Goal: Find specific page/section: Find specific page/section

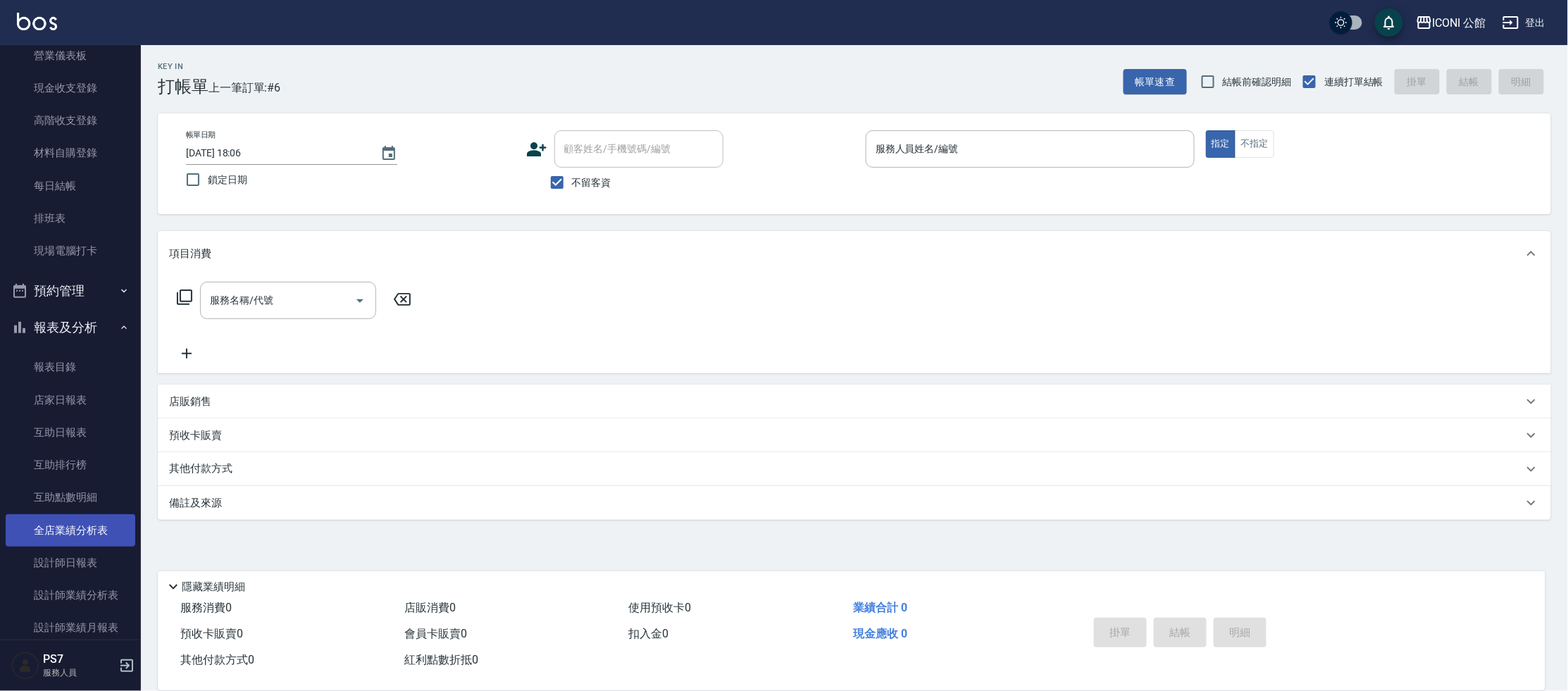
scroll to position [197, 0]
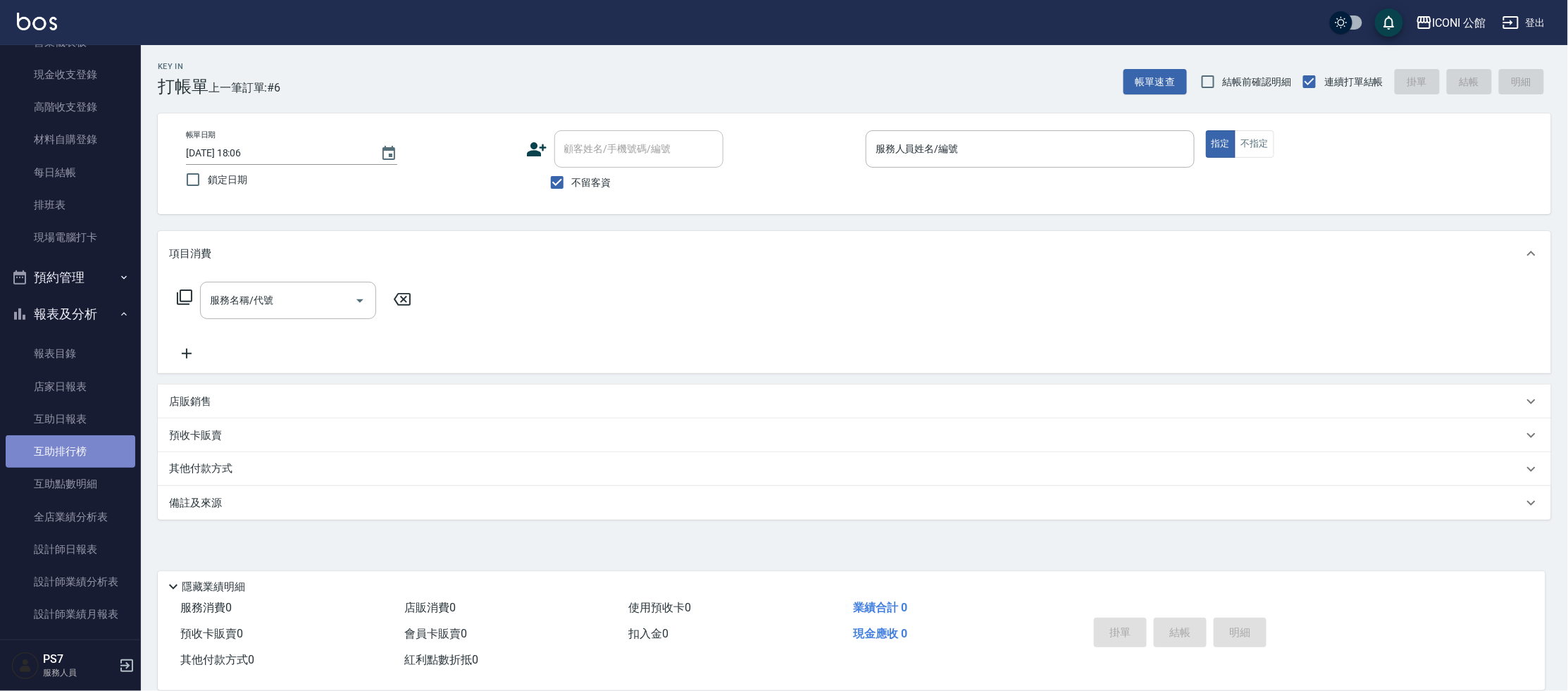
click at [75, 445] on link "互助排行榜" at bounding box center [70, 451] width 129 height 32
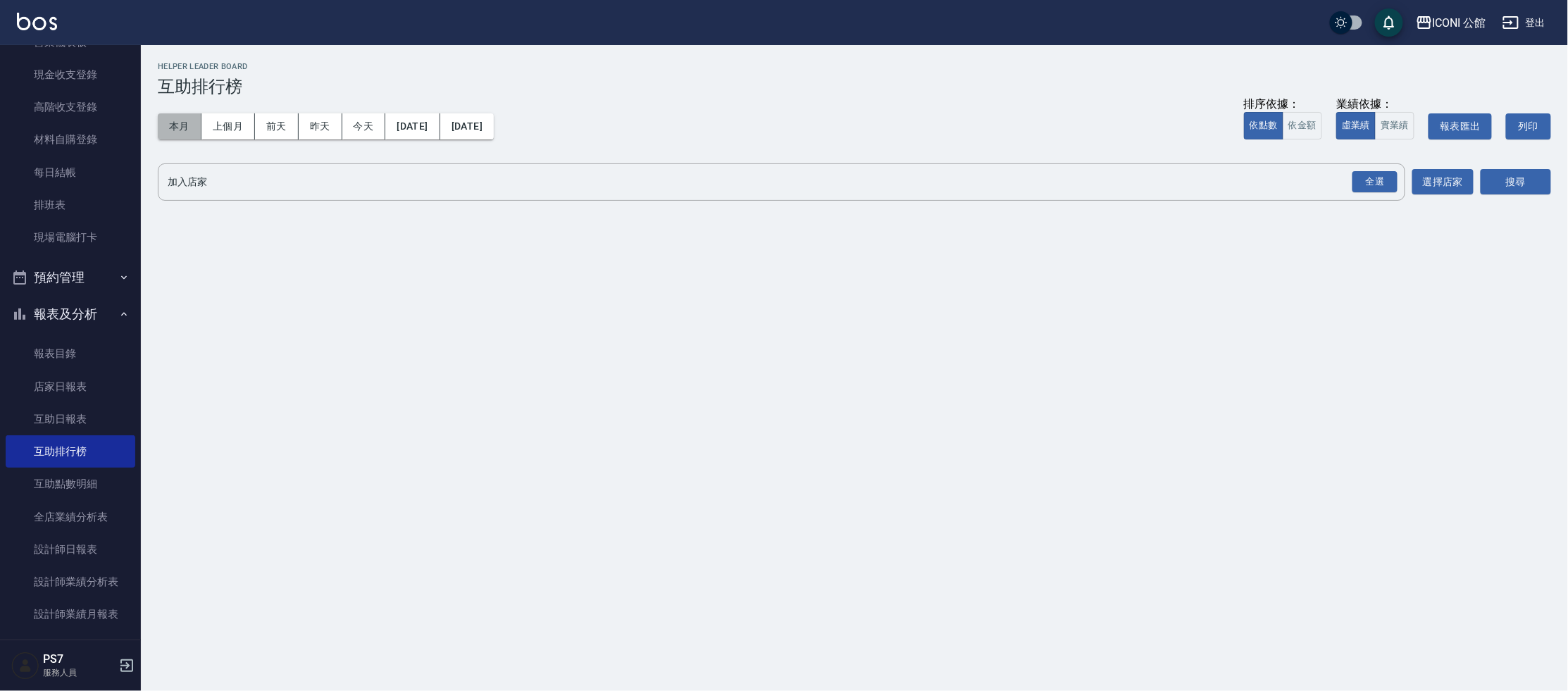
click at [177, 134] on button "本月" at bounding box center [179, 126] width 43 height 26
click at [1379, 188] on div "全選" at bounding box center [1374, 182] width 45 height 22
click at [1492, 179] on button "搜尋" at bounding box center [1515, 183] width 70 height 26
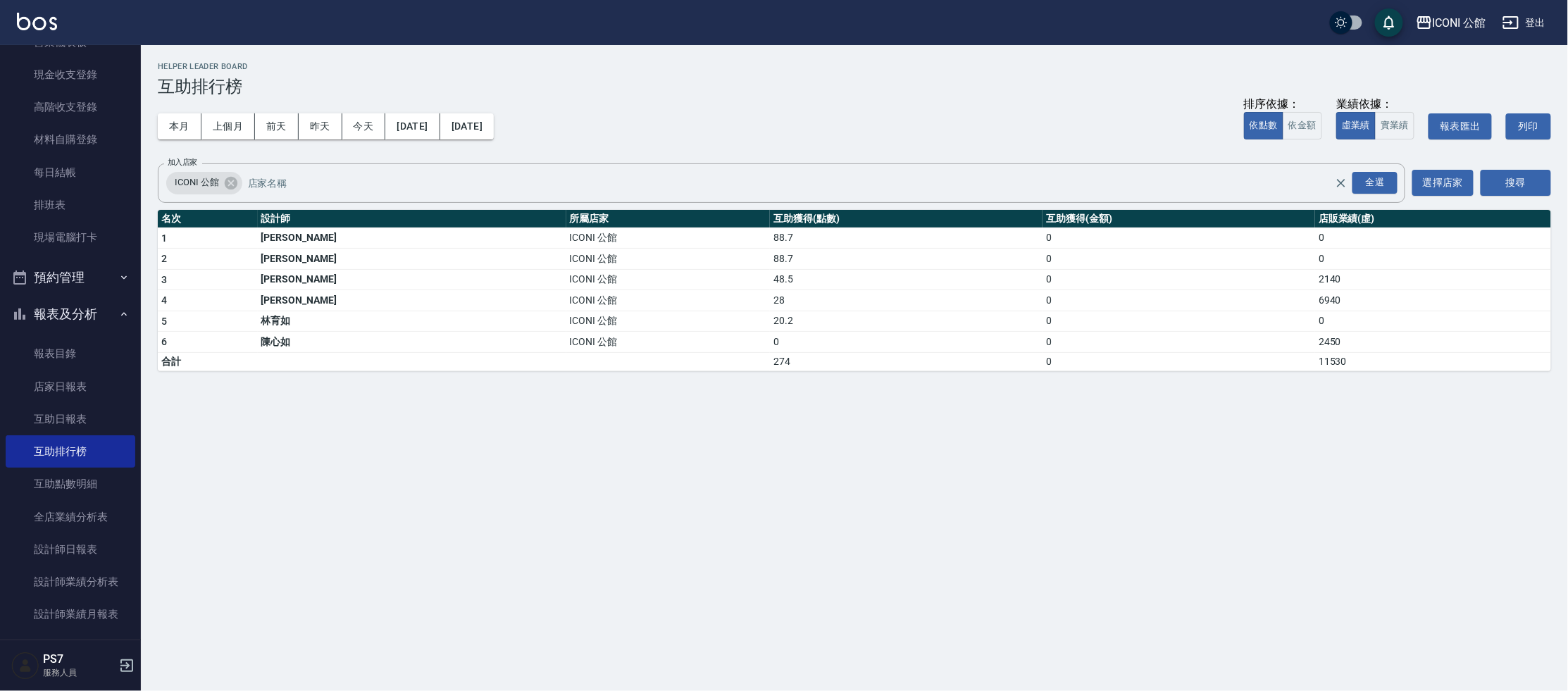
click at [69, 304] on button "報表及分析" at bounding box center [70, 315] width 129 height 37
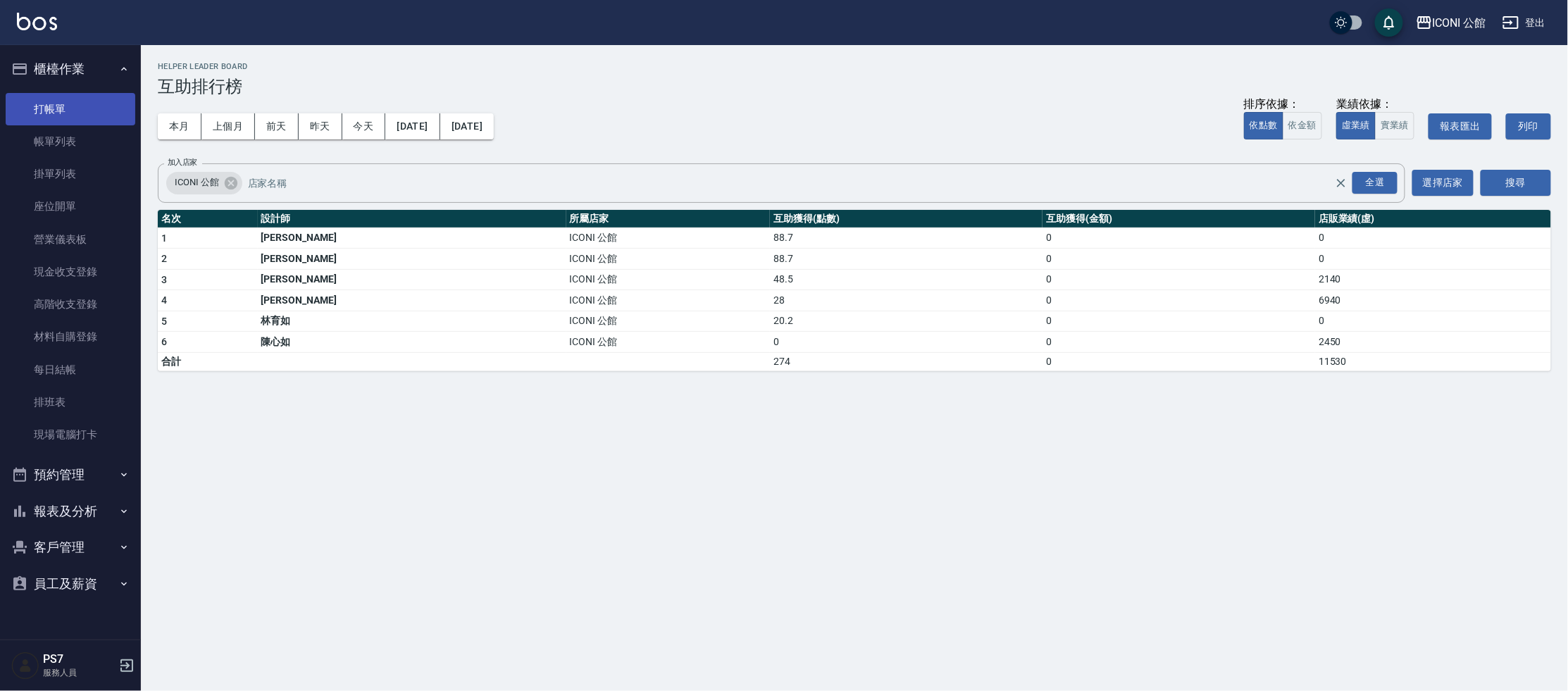
click at [83, 122] on link "打帳單" at bounding box center [70, 109] width 129 height 32
